Goal: Task Accomplishment & Management: Manage account settings

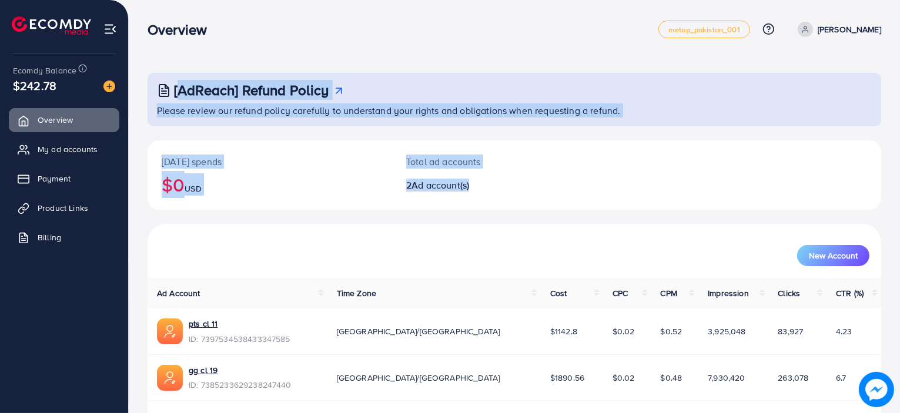
drag, startPoint x: 143, startPoint y: 83, endPoint x: 477, endPoint y: 216, distance: 359.2
click at [477, 216] on div "[AdReach] Refund Policy Please review our refund policy carefully to understand…" at bounding box center [514, 225] width 771 height 451
click at [477, 216] on div "Today's spends $0 USD Total ad accounts 2 Ad account(s)" at bounding box center [514, 181] width 733 height 83
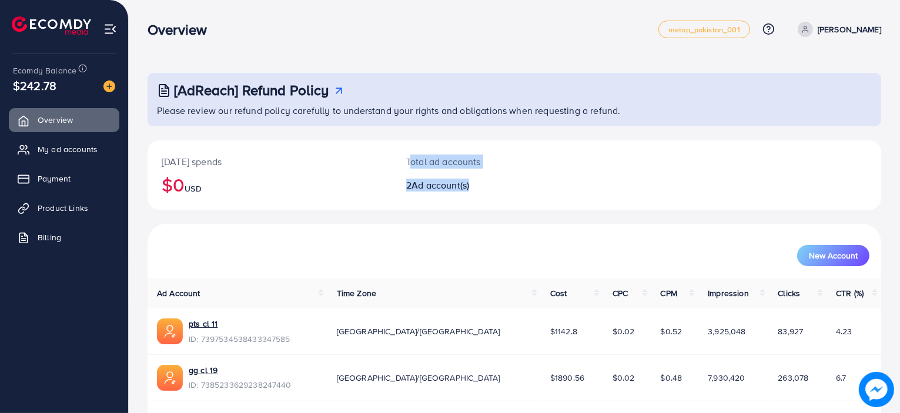
drag, startPoint x: 482, startPoint y: 183, endPoint x: 395, endPoint y: 155, distance: 91.8
click at [395, 155] on div "Total ad accounts 2 Ad account(s)" at bounding box center [483, 174] width 183 height 69
drag, startPoint x: 395, startPoint y: 155, endPoint x: 467, endPoint y: 167, distance: 73.2
click at [467, 167] on div "Total ad accounts 2 Ad account(s)" at bounding box center [483, 174] width 183 height 69
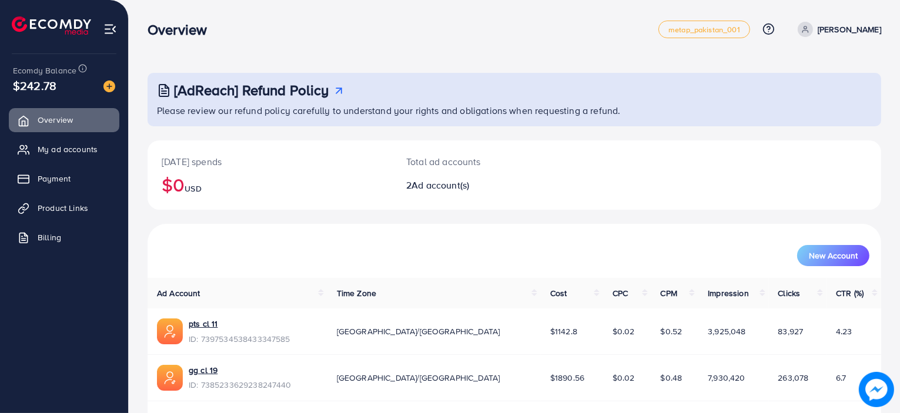
click at [477, 186] on h2 "2 Ad account(s)" at bounding box center [483, 185] width 155 height 11
drag, startPoint x: 477, startPoint y: 186, endPoint x: 407, endPoint y: 159, distance: 75.3
click at [407, 159] on div "Total ad accounts 2 Ad account(s)" at bounding box center [483, 174] width 183 height 69
click at [407, 159] on p "Total ad accounts" at bounding box center [483, 162] width 155 height 14
drag, startPoint x: 407, startPoint y: 159, endPoint x: 474, endPoint y: 189, distance: 73.7
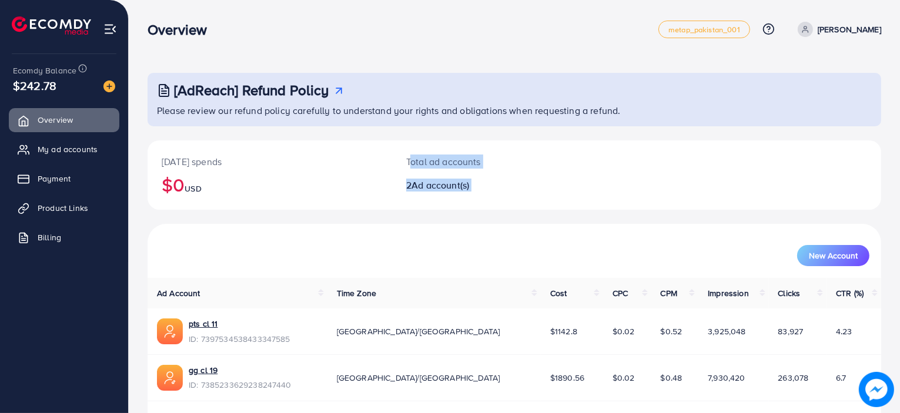
click at [474, 189] on div "Total ad accounts 2 Ad account(s)" at bounding box center [483, 174] width 183 height 69
click at [474, 189] on h2 "2 Ad account(s)" at bounding box center [483, 185] width 155 height 11
drag, startPoint x: 474, startPoint y: 189, endPoint x: 403, endPoint y: 163, distance: 76.0
click at [403, 163] on div "Total ad accounts 2 Ad account(s)" at bounding box center [483, 174] width 183 height 69
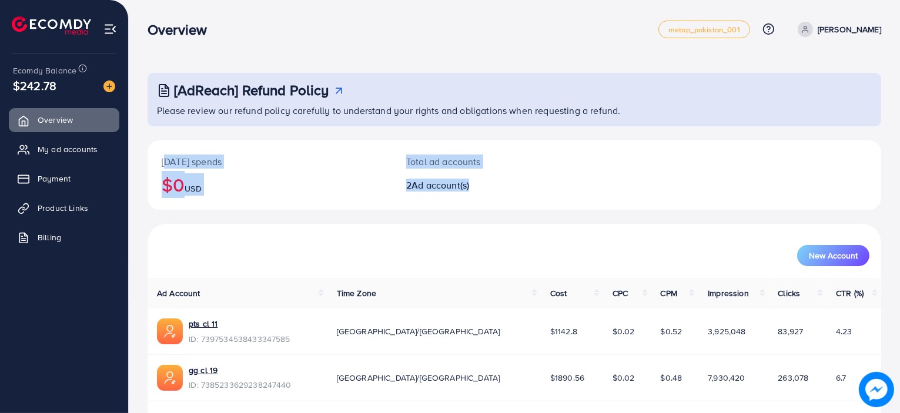
drag, startPoint x: 163, startPoint y: 162, endPoint x: 517, endPoint y: 180, distance: 354.8
click at [517, 180] on div "Today's spends $0 USD Total ad accounts 2 Ad account(s)" at bounding box center [514, 174] width 733 height 69
click at [517, 180] on h2 "2 Ad account(s)" at bounding box center [483, 185] width 155 height 11
drag, startPoint x: 473, startPoint y: 185, endPoint x: 153, endPoint y: 152, distance: 321.4
click at [153, 152] on div "Today's spends $0 USD Total ad accounts 2 Ad account(s)" at bounding box center [514, 174] width 733 height 69
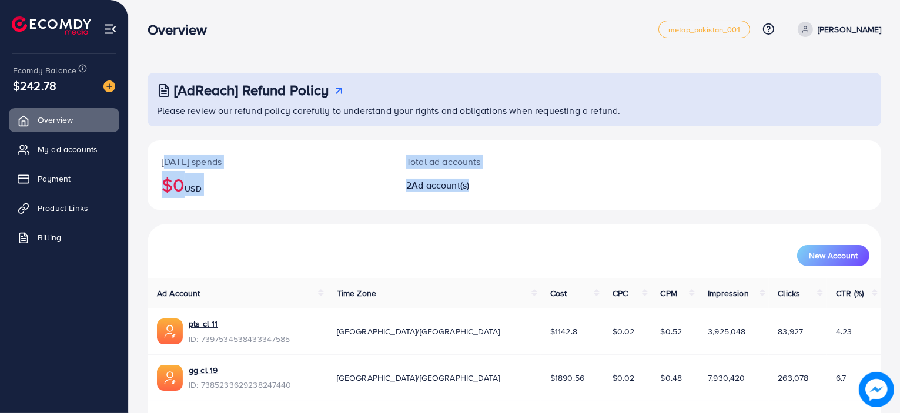
click at [153, 152] on div "Today's spends $0 USD" at bounding box center [270, 174] width 244 height 69
drag, startPoint x: 153, startPoint y: 152, endPoint x: 481, endPoint y: 184, distance: 329.5
click at [481, 184] on div "Today's spends $0 USD Total ad accounts 2 Ad account(s)" at bounding box center [514, 174] width 733 height 69
click at [481, 184] on h2 "2 Ad account(s)" at bounding box center [483, 185] width 155 height 11
drag, startPoint x: 161, startPoint y: 162, endPoint x: 490, endPoint y: 195, distance: 330.1
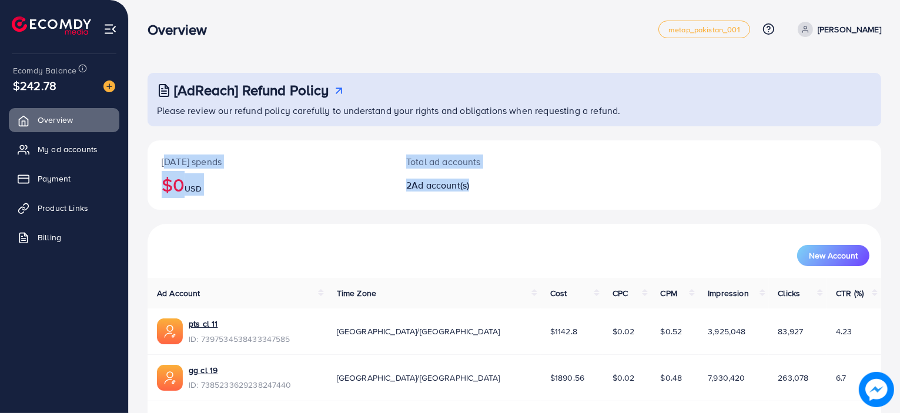
click at [490, 195] on div "Today's spends $0 USD Total ad accounts 2 Ad account(s)" at bounding box center [514, 174] width 733 height 69
click at [490, 195] on div "Total ad accounts 2 Ad account(s)" at bounding box center [483, 174] width 183 height 69
drag, startPoint x: 490, startPoint y: 195, endPoint x: 162, endPoint y: 162, distance: 328.9
click at [162, 162] on div "Today's spends $0 USD Total ad accounts 2 Ad account(s)" at bounding box center [514, 174] width 733 height 69
click at [162, 162] on p "[DATE] spends" at bounding box center [270, 162] width 216 height 14
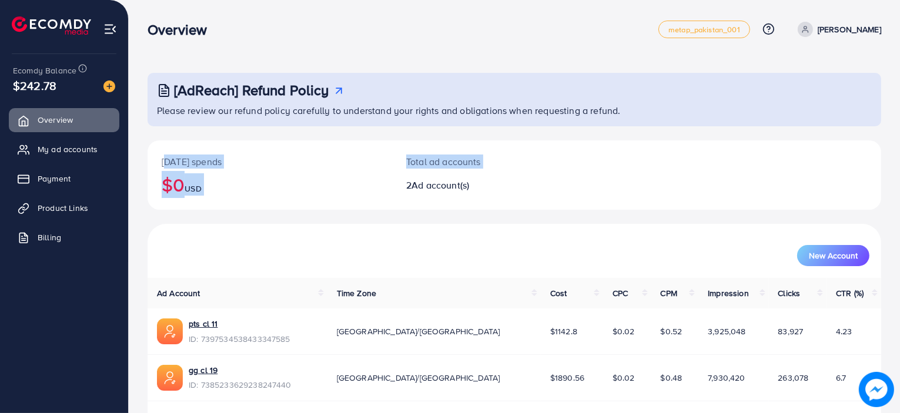
drag, startPoint x: 162, startPoint y: 162, endPoint x: 508, endPoint y: 169, distance: 345.6
click at [508, 169] on div "Today's spends $0 USD Total ad accounts 2 Ad account(s)" at bounding box center [514, 174] width 733 height 69
click at [508, 169] on div "Total ad accounts 2 Ad account(s)" at bounding box center [483, 174] width 183 height 69
click at [497, 183] on h2 "2 Ad account(s)" at bounding box center [483, 185] width 155 height 11
drag, startPoint x: 497, startPoint y: 183, endPoint x: 143, endPoint y: 156, distance: 354.9
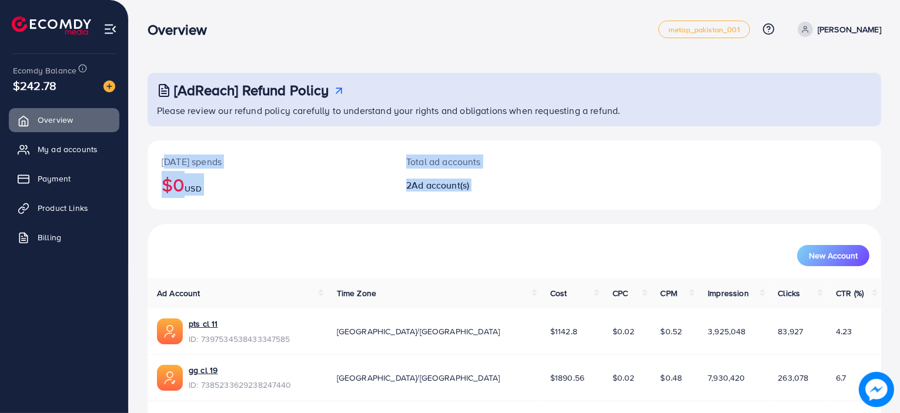
click at [143, 156] on div "[AdReach] Refund Policy Please review our refund policy carefully to understand…" at bounding box center [514, 225] width 771 height 451
drag, startPoint x: 143, startPoint y: 156, endPoint x: 480, endPoint y: 190, distance: 337.9
click at [480, 190] on div "[AdReach] Refund Policy Please review our refund policy carefully to understand…" at bounding box center [514, 225] width 771 height 451
click at [480, 190] on h2 "2 Ad account(s)" at bounding box center [483, 185] width 155 height 11
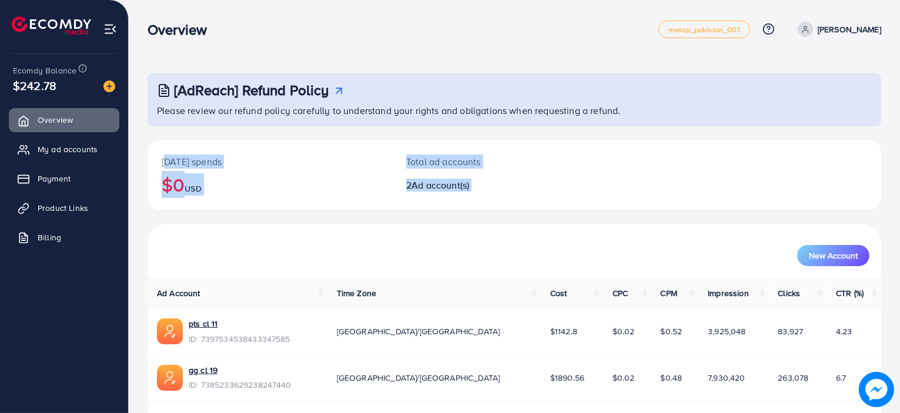
drag, startPoint x: 480, startPoint y: 190, endPoint x: 162, endPoint y: 163, distance: 318.4
click at [162, 163] on div "Today's spends $0 USD Total ad accounts 2 Ad account(s)" at bounding box center [514, 174] width 733 height 69
click at [162, 163] on p "[DATE] spends" at bounding box center [270, 162] width 216 height 14
drag, startPoint x: 162, startPoint y: 163, endPoint x: 501, endPoint y: 177, distance: 338.8
click at [501, 177] on div "Today's spends $0 USD Total ad accounts 2 Ad account(s)" at bounding box center [514, 174] width 733 height 69
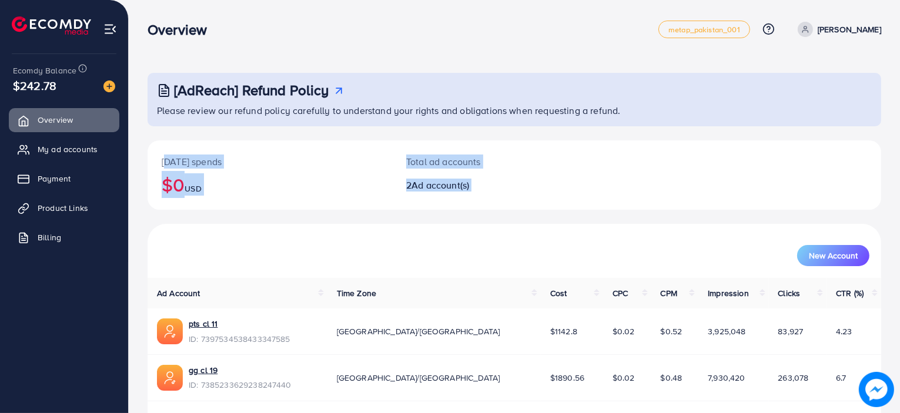
click at [501, 177] on div "Total ad accounts 2 Ad account(s)" at bounding box center [483, 174] width 183 height 69
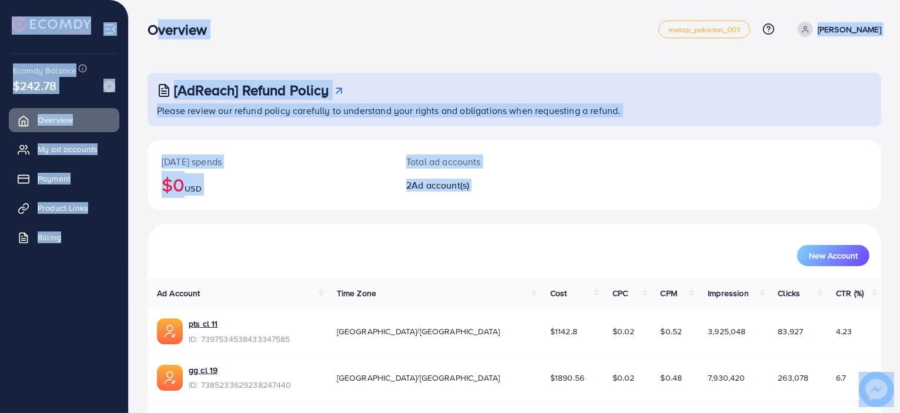
drag, startPoint x: 142, startPoint y: 21, endPoint x: 582, endPoint y: 227, distance: 486.1
click at [582, 227] on div "Overview metap_pakistan_001 Help Center Contact Support Plans and Pricing Term …" at bounding box center [450, 225] width 900 height 451
click at [582, 227] on div "New Account" at bounding box center [514, 251] width 733 height 54
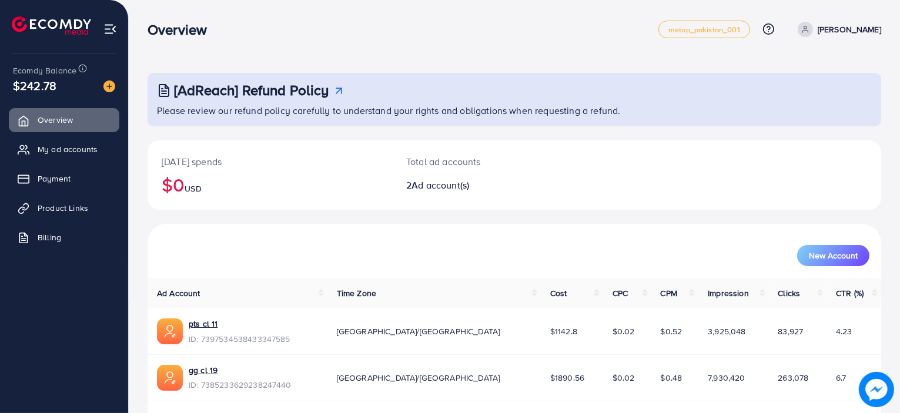
scroll to position [37, 0]
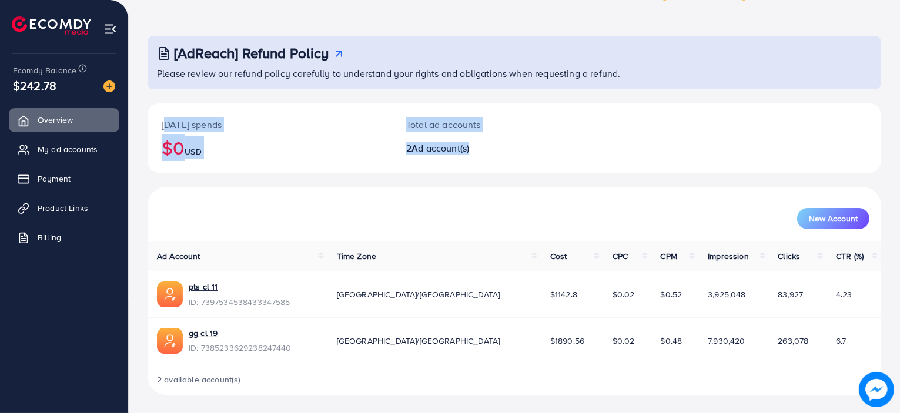
drag, startPoint x: 474, startPoint y: 151, endPoint x: 158, endPoint y: 126, distance: 316.5
click at [158, 126] on div "Today's spends $0 USD Total ad accounts 2 Ad account(s)" at bounding box center [514, 137] width 733 height 69
click at [158, 126] on div "Today's spends $0 USD" at bounding box center [270, 137] width 244 height 69
drag, startPoint x: 158, startPoint y: 126, endPoint x: 485, endPoint y: 162, distance: 329.3
click at [485, 162] on div "Today's spends $0 USD Total ad accounts 2 Ad account(s)" at bounding box center [514, 137] width 733 height 69
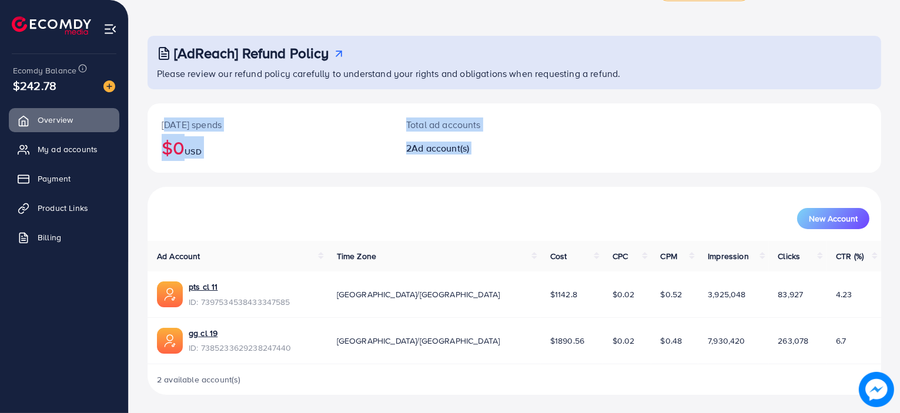
click at [485, 162] on div "Total ad accounts 2 Ad account(s)" at bounding box center [483, 137] width 183 height 69
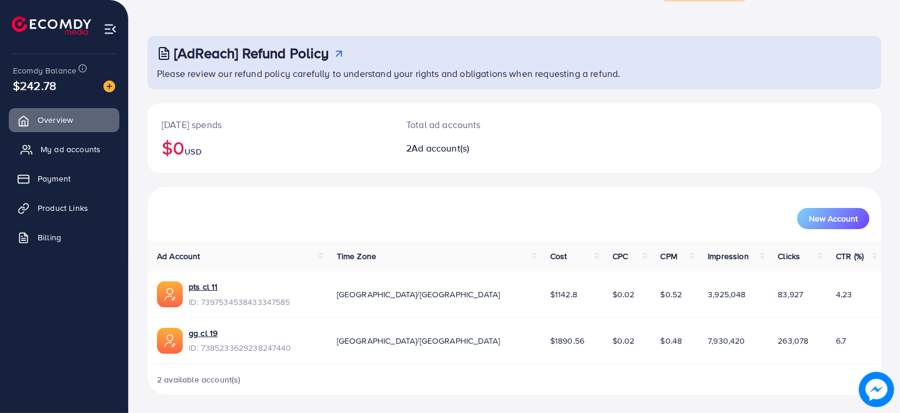
click at [65, 152] on span "My ad accounts" at bounding box center [71, 149] width 60 height 12
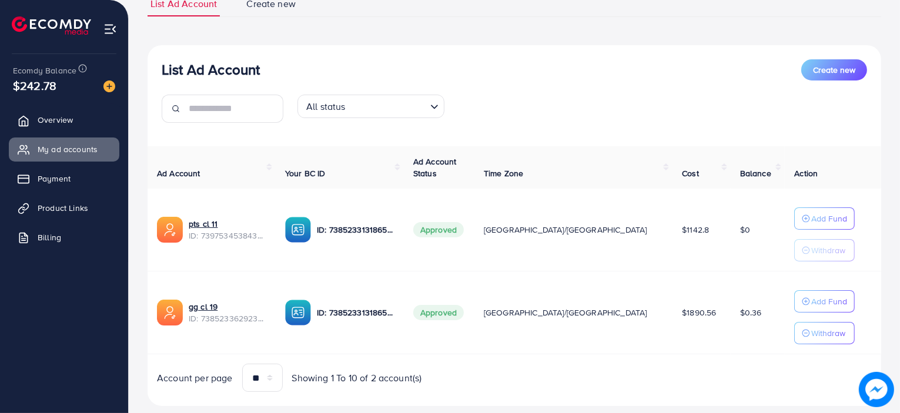
scroll to position [96, 0]
click at [195, 226] on link "pts cl 11" at bounding box center [228, 223] width 78 height 12
click at [210, 221] on link "pts cl 11" at bounding box center [228, 223] width 78 height 12
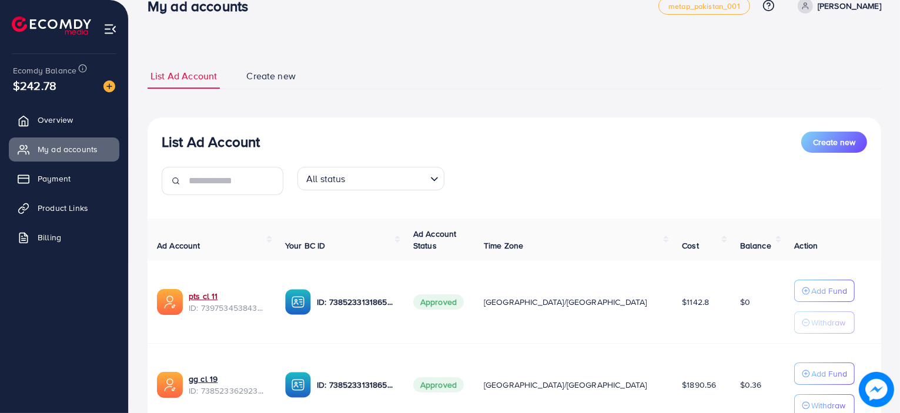
scroll to position [75, 0]
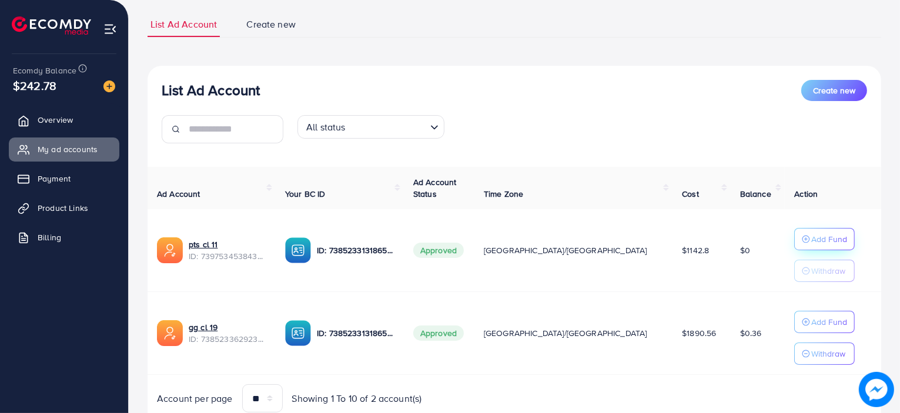
click at [811, 232] on p "Add Fund" at bounding box center [829, 239] width 36 height 14
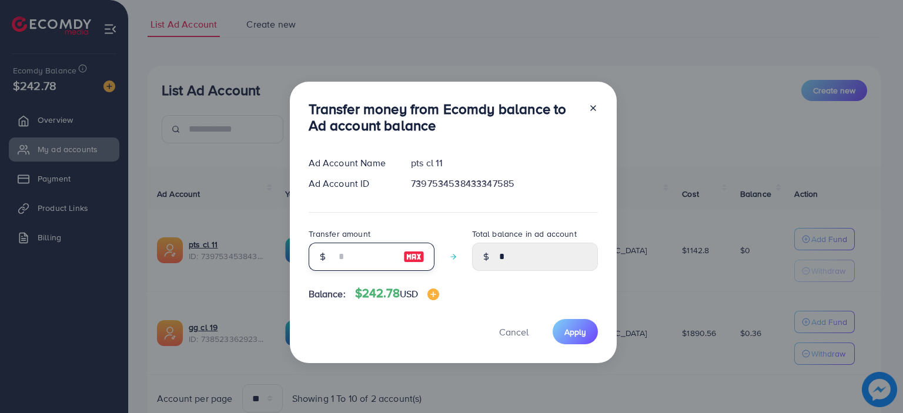
click at [362, 253] on input "number" at bounding box center [365, 257] width 59 height 28
type input "*"
type input "****"
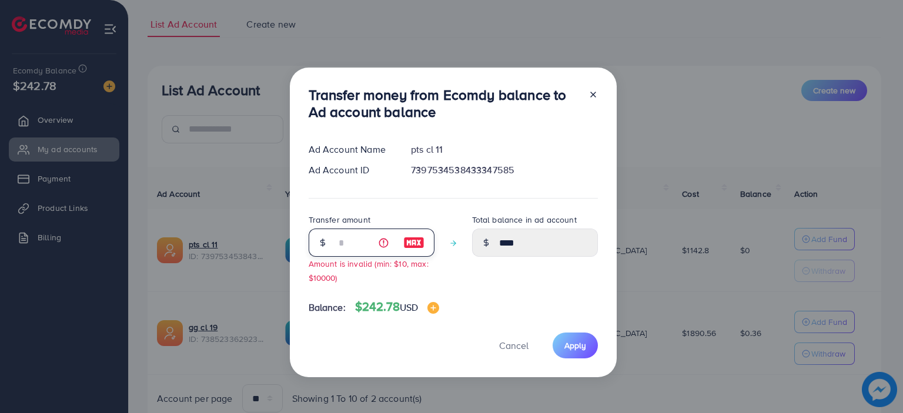
type input "**"
type input "*****"
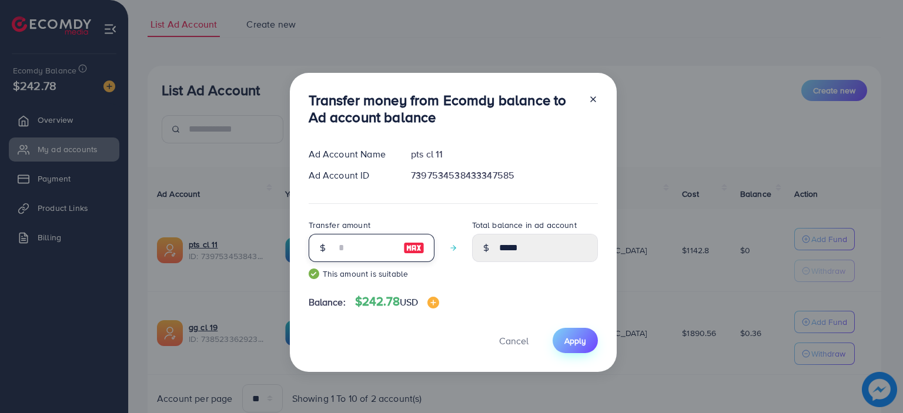
type input "**"
click at [574, 352] on button "Apply" at bounding box center [574, 340] width 45 height 25
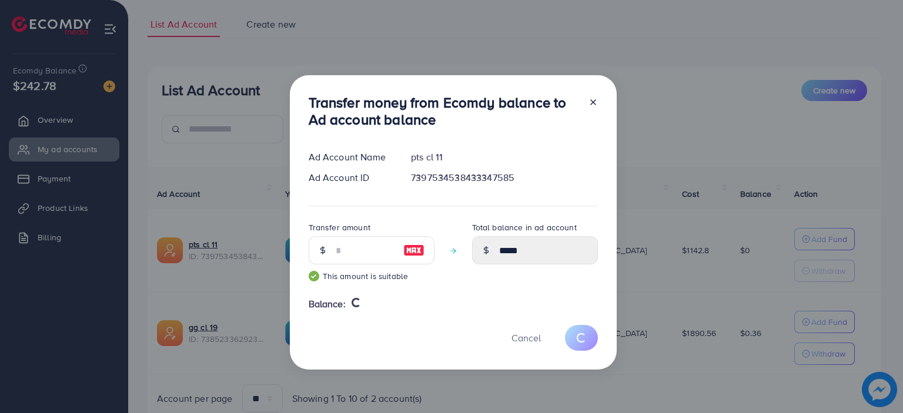
type input "*"
